Goal: Information Seeking & Learning: Learn about a topic

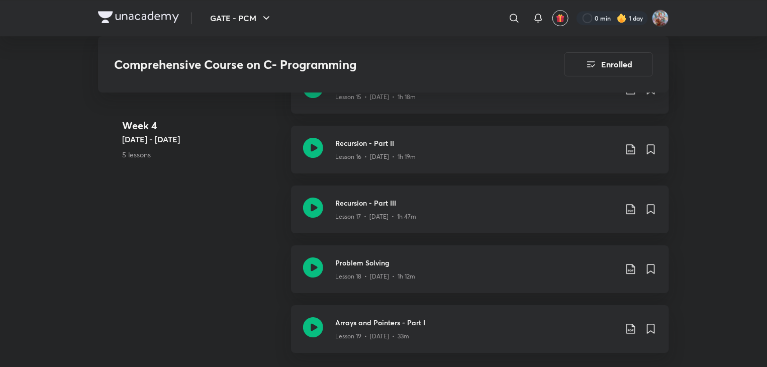
scroll to position [1608, 0]
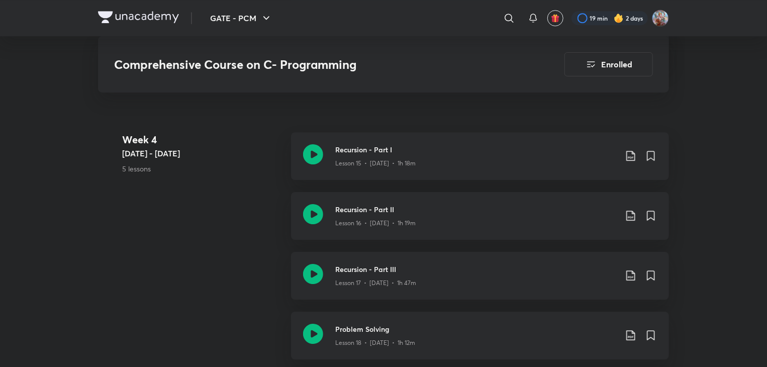
scroll to position [1548, 0]
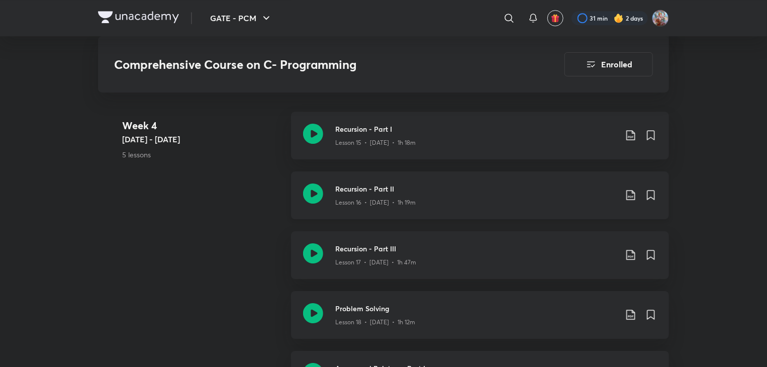
scroll to position [1562, 0]
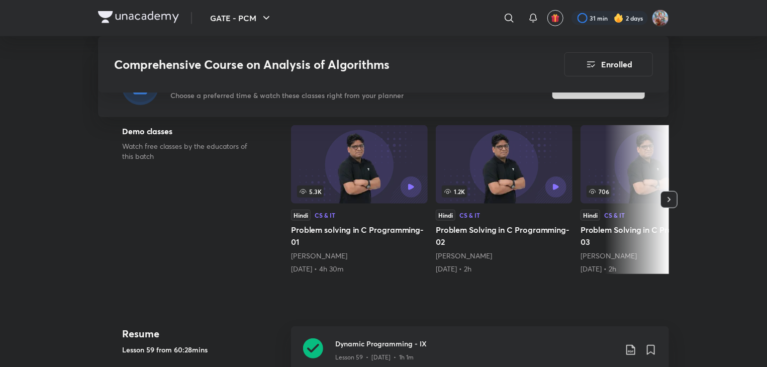
scroll to position [503, 0]
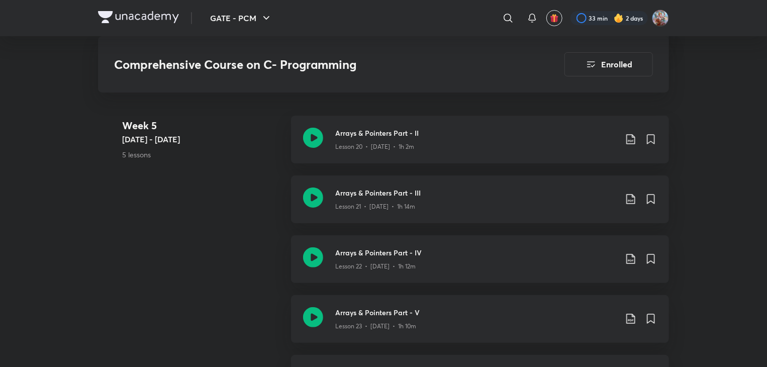
scroll to position [1914, 0]
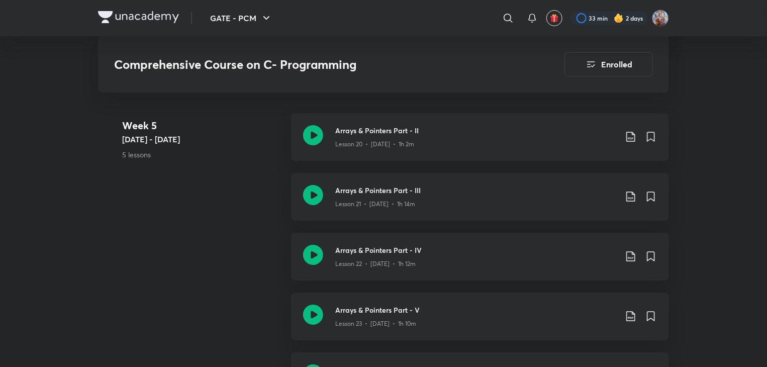
scroll to position [3744, 0]
